Goal: Entertainment & Leisure: Consume media (video, audio)

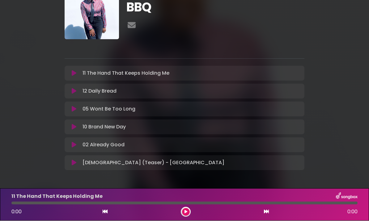
scroll to position [37, 0]
click at [75, 107] on icon at bounding box center [74, 110] width 5 height 6
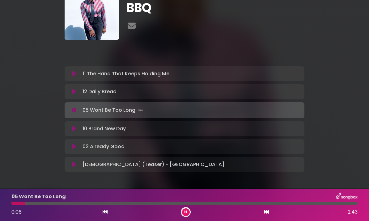
click at [73, 144] on icon at bounding box center [74, 147] width 5 height 6
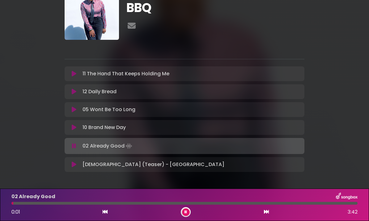
click at [188, 210] on button at bounding box center [186, 213] width 8 height 8
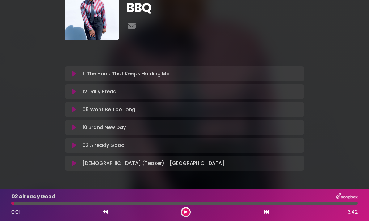
click at [190, 211] on div at bounding box center [186, 212] width 10 height 10
click at [185, 212] on icon at bounding box center [186, 213] width 3 height 4
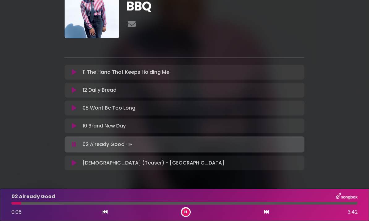
scroll to position [38, 0]
click at [17, 207] on div "02 Already Good 0:28 3:42" at bounding box center [185, 205] width 354 height 24
click at [17, 204] on div at bounding box center [33, 203] width 45 height 3
drag, startPoint x: 24, startPoint y: 204, endPoint x: 6, endPoint y: 205, distance: 18.3
click at [6, 205] on div "02 Already Good 0:00 3:42" at bounding box center [184, 205] width 369 height 32
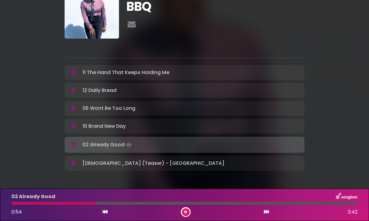
click at [183, 212] on button at bounding box center [186, 213] width 8 height 8
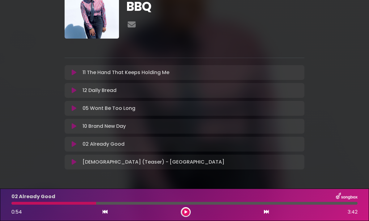
scroll to position [37, 0]
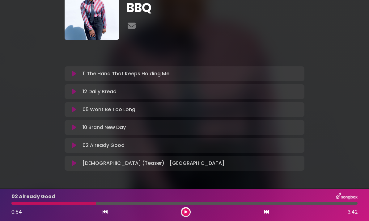
drag, startPoint x: 150, startPoint y: 203, endPoint x: 141, endPoint y: 203, distance: 9.3
click at [141, 203] on div at bounding box center [184, 203] width 346 height 3
click at [83, 204] on div at bounding box center [53, 203] width 85 height 3
drag, startPoint x: 87, startPoint y: 203, endPoint x: 77, endPoint y: 204, distance: 9.9
click at [77, 204] on div at bounding box center [53, 203] width 85 height 3
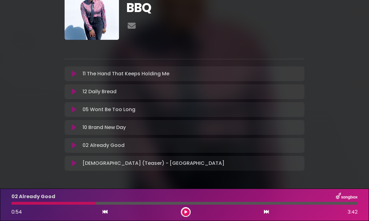
click at [77, 204] on div at bounding box center [53, 203] width 85 height 3
click at [72, 202] on div at bounding box center [53, 203] width 85 height 3
click at [78, 198] on div "02 Already Good" at bounding box center [185, 197] width 354 height 8
click at [79, 205] on div "02 Already Good 0:54 3:42" at bounding box center [185, 205] width 354 height 24
click at [83, 201] on div "02 Already Good 0:54 3:42" at bounding box center [185, 205] width 354 height 24
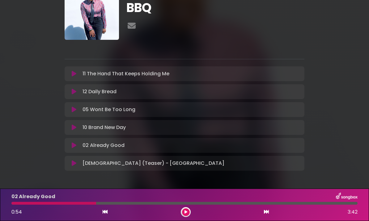
click at [85, 203] on div at bounding box center [53, 203] width 85 height 3
click at [34, 203] on div at bounding box center [53, 203] width 85 height 3
drag, startPoint x: 112, startPoint y: 204, endPoint x: 84, endPoint y: 203, distance: 27.5
click at [84, 203] on div at bounding box center [184, 203] width 346 height 3
click at [185, 212] on icon at bounding box center [186, 213] width 3 height 4
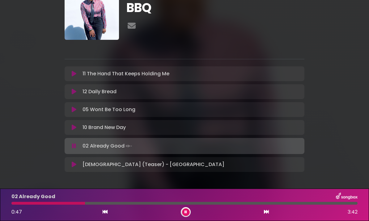
scroll to position [20, 0]
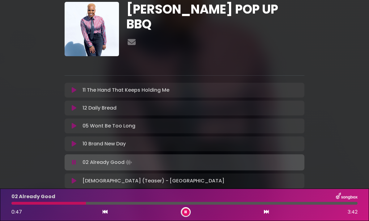
drag, startPoint x: 104, startPoint y: 203, endPoint x: 86, endPoint y: 203, distance: 18.9
click at [86, 203] on div at bounding box center [184, 203] width 346 height 3
click at [106, 212] on icon at bounding box center [105, 212] width 5 height 5
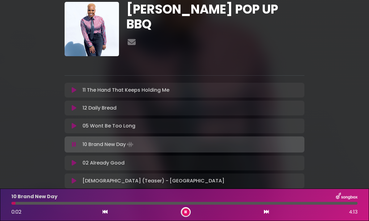
click at [268, 213] on icon at bounding box center [266, 212] width 5 height 5
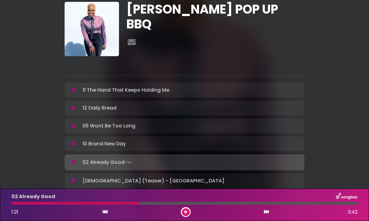
click at [126, 202] on div at bounding box center [74, 203] width 127 height 3
click at [119, 202] on div "02 Already Good 1:17 3:42" at bounding box center [185, 205] width 354 height 24
click at [113, 200] on div "02 Already Good" at bounding box center [185, 197] width 354 height 8
click at [113, 201] on div "02 Already Good 1:19 3:42" at bounding box center [185, 205] width 354 height 24
click at [119, 202] on div "02 Already Good 1:19 3:42" at bounding box center [185, 205] width 354 height 24
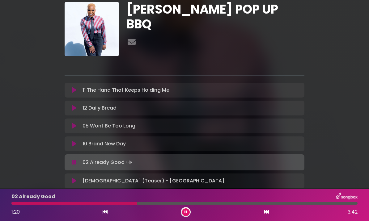
click at [122, 203] on div at bounding box center [184, 203] width 346 height 3
click at [172, 202] on div at bounding box center [184, 203] width 346 height 3
click at [25, 204] on div at bounding box center [126, 203] width 231 height 3
drag, startPoint x: 24, startPoint y: 204, endPoint x: 2, endPoint y: 202, distance: 22.6
click at [2, 202] on div "02 Already Good 0:00 3:42" at bounding box center [184, 205] width 369 height 32
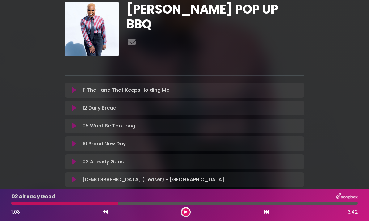
click at [236, 16] on div "[PERSON_NAME] POP UP BBQ" at bounding box center [215, 29] width 185 height 54
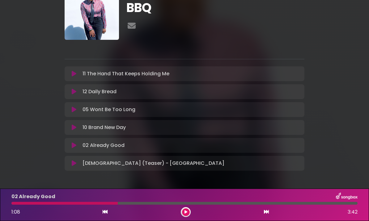
click at [186, 212] on icon at bounding box center [186, 213] width 3 height 4
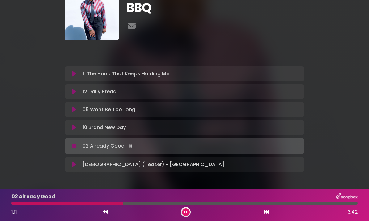
click at [21, 203] on div at bounding box center [184, 203] width 346 height 3
drag, startPoint x: 21, startPoint y: 203, endPoint x: 0, endPoint y: 204, distance: 21.1
click at [0, 204] on div "02 Already Good 0:00 3:42" at bounding box center [184, 205] width 369 height 32
click at [11, 204] on div at bounding box center [88, 203] width 154 height 3
drag, startPoint x: 14, startPoint y: 204, endPoint x: 0, endPoint y: 206, distance: 14.0
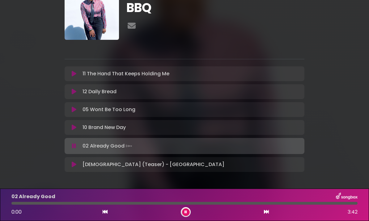
click at [0, 206] on div "02 Already Good 0:00 3:42" at bounding box center [184, 205] width 369 height 32
click at [95, 204] on div at bounding box center [61, 203] width 101 height 3
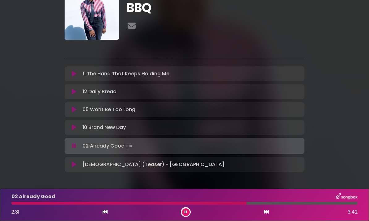
click at [187, 209] on button at bounding box center [186, 213] width 8 height 8
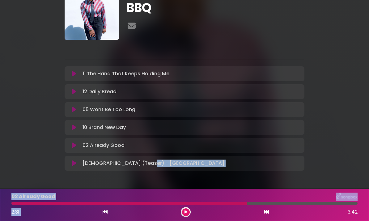
drag, startPoint x: 187, startPoint y: 209, endPoint x: 109, endPoint y: 94, distance: 139.2
click at [142, 147] on div "[PERSON_NAME] POP UP BBQ ×" at bounding box center [184, 76] width 369 height 211
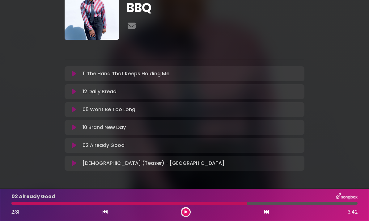
click at [40, 103] on div "[PERSON_NAME] POP UP BBQ" at bounding box center [184, 76] width 297 height 211
